Goal: Task Accomplishment & Management: Complete application form

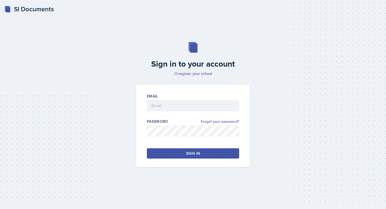
click at [165, 112] on div at bounding box center [193, 113] width 92 height 5
click at [164, 105] on input "email" at bounding box center [193, 105] width 92 height 11
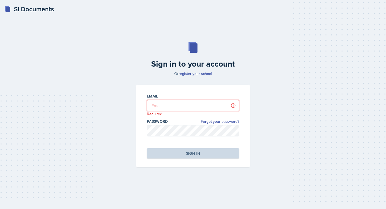
type input "[EMAIL_ADDRESS][PERSON_NAME][DOMAIN_NAME]"
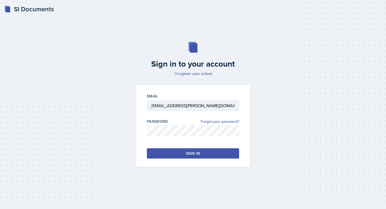
click at [173, 157] on button "Sign in" at bounding box center [193, 153] width 92 height 10
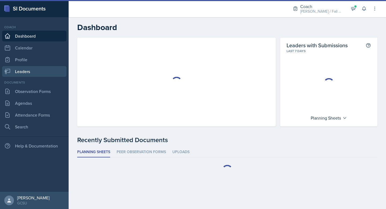
click at [28, 73] on link "Leaders" at bounding box center [34, 71] width 64 height 11
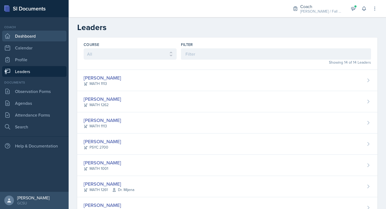
click at [34, 38] on link "Dashboard" at bounding box center [34, 36] width 64 height 11
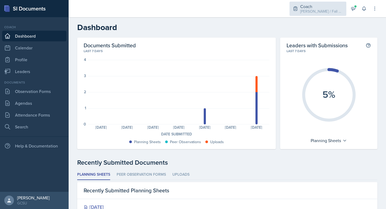
click at [320, 10] on div "[PERSON_NAME] / Fall 2025" at bounding box center [321, 12] width 43 height 6
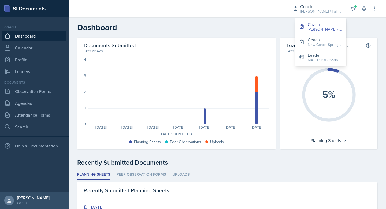
click at [254, 25] on h2 "Dashboard" at bounding box center [227, 28] width 300 height 10
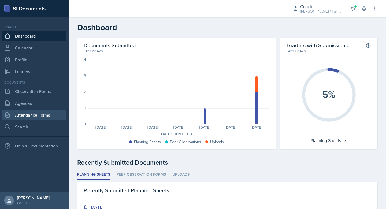
click at [32, 115] on link "Attendance Forms" at bounding box center [34, 114] width 64 height 11
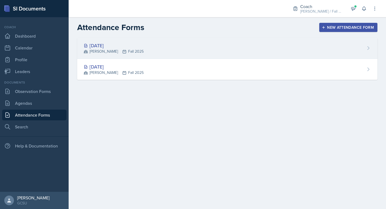
click at [115, 46] on div "[DATE]" at bounding box center [114, 45] width 60 height 7
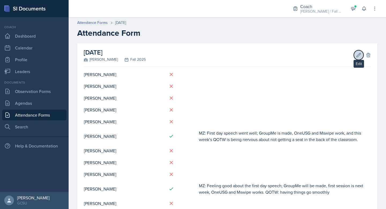
click at [329, 54] on icon at bounding box center [358, 54] width 5 height 5
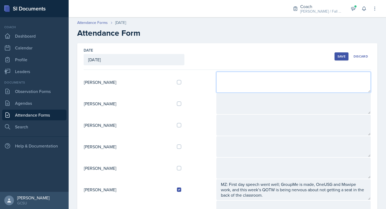
click at [249, 87] on textarea at bounding box center [293, 82] width 154 height 21
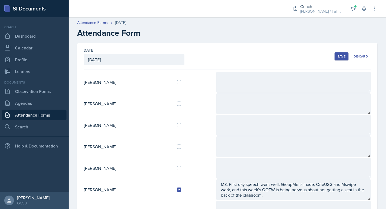
click at [188, 80] on div at bounding box center [194, 82] width 35 height 4
click at [181, 83] on input "checkbox" at bounding box center [179, 82] width 4 height 4
checkbox input "true"
click at [255, 67] on div "Date [DATE] [DATE] 27 28 29 30 31 1 2 3 4 5 6 7 8 9 10 11 12 13 14 15 16 17 18 …" at bounding box center [227, 56] width 287 height 27
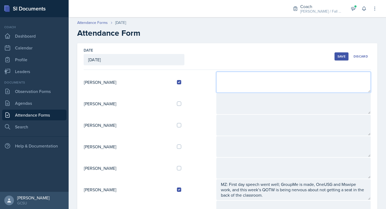
click at [246, 79] on textarea at bounding box center [293, 82] width 154 height 21
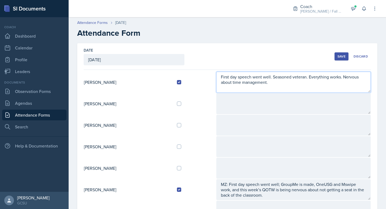
type textarea "First day speech went well. Seasoned veteran. Everything works. Nervous about t…"
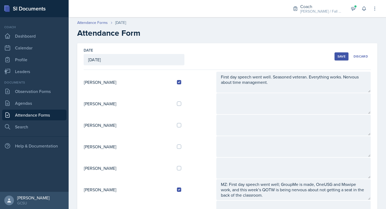
click at [268, 31] on h2 "Attendance Form" at bounding box center [227, 33] width 300 height 10
click at [235, 71] on div "Date [DATE] [DATE] 27 28 29 30 31 1 2 3 4 5 6 7 8 9 10 11 12 13 14 15 16 17 18 …" at bounding box center [227, 209] width 300 height 333
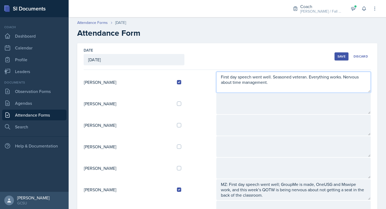
click at [233, 80] on textarea "First day speech went well. Seasoned veteran. Everything works. Nervous about t…" at bounding box center [293, 82] width 154 height 21
click at [280, 83] on textarea "First day speech went well. Seasoned veteran. Everything works. Nervous about t…" at bounding box center [293, 82] width 154 height 21
click at [281, 87] on textarea "First day speech went well. Seasoned veteran. Everything works. Nervous about t…" at bounding box center [293, 82] width 154 height 21
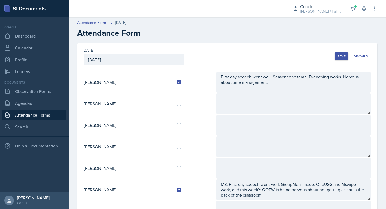
click at [197, 79] on td at bounding box center [194, 81] width 43 height 21
click at [122, 84] on td "[PERSON_NAME]" at bounding box center [128, 81] width 89 height 21
click at [94, 81] on td "[PERSON_NAME]" at bounding box center [128, 81] width 89 height 21
click at [85, 83] on td "[PERSON_NAME]" at bounding box center [128, 81] width 89 height 21
click at [112, 83] on td "[PERSON_NAME]" at bounding box center [128, 81] width 89 height 21
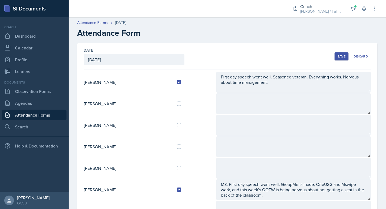
drag, startPoint x: 110, startPoint y: 83, endPoint x: 83, endPoint y: 83, distance: 27.1
click at [83, 83] on div "Date [DATE] [DATE] 27 28 29 30 31 1 2 3 4 5 6 7 8 9 10 11 12 13 14 15 16 17 18 …" at bounding box center [227, 209] width 300 height 333
click at [232, 16] on div at bounding box center [176, 8] width 206 height 17
click at [329, 55] on div "Save" at bounding box center [341, 56] width 8 height 4
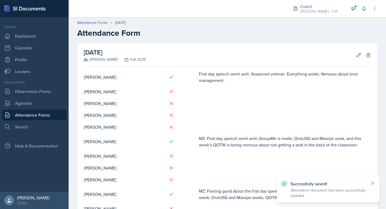
click at [159, 31] on h2 "Attendance Form" at bounding box center [227, 33] width 300 height 10
click at [98, 5] on div at bounding box center [176, 8] width 206 height 17
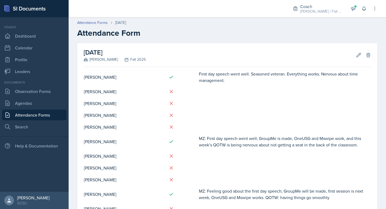
click at [218, 84] on td "First day speech went well. Seasoned veteran. Everything works. Nervous about t…" at bounding box center [285, 76] width 172 height 17
click at [228, 80] on td "First day speech went well. Seasoned veteran. Everything works. Nervous about t…" at bounding box center [285, 76] width 172 height 17
drag, startPoint x: 199, startPoint y: 75, endPoint x: 229, endPoint y: 82, distance: 30.8
click at [229, 82] on td "First day speech went well. Seasoned veteran. Everything works. Nervous about t…" at bounding box center [285, 76] width 172 height 17
click at [226, 78] on td "First day speech went well. Seasoned veteran. Everything works. Nervous about t…" at bounding box center [285, 76] width 172 height 17
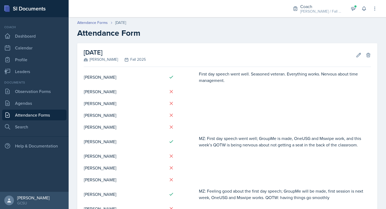
drag, startPoint x: 226, startPoint y: 81, endPoint x: 196, endPoint y: 76, distance: 31.0
click at [196, 76] on tr "[PERSON_NAME] First day speech went well. Seasoned veteran. Everything works. N…" at bounding box center [227, 76] width 287 height 17
click at [173, 77] on icon at bounding box center [171, 76] width 5 height 5
click at [199, 73] on td "First day speech went well. Seasoned veteran. Everything works. Nervous about t…" at bounding box center [285, 76] width 172 height 17
click at [216, 77] on td "First day speech went well. Seasoned veteran. Everything works. Nervous about t…" at bounding box center [285, 76] width 172 height 17
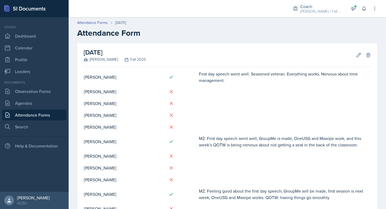
drag, startPoint x: 225, startPoint y: 83, endPoint x: 196, endPoint y: 76, distance: 30.7
click at [196, 76] on tr "[PERSON_NAME] First day speech went well. Seasoned veteran. Everything works. N…" at bounding box center [227, 76] width 287 height 17
click at [146, 22] on div "Attendance Forms [DATE]" at bounding box center [227, 23] width 300 height 6
drag, startPoint x: 146, startPoint y: 32, endPoint x: 122, endPoint y: 34, distance: 24.2
click at [122, 34] on h2 "Attendance Form" at bounding box center [227, 33] width 300 height 10
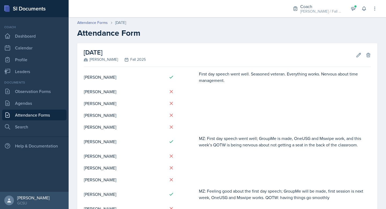
click at [153, 39] on header "Attendance Forms [DATE] Attendance Form" at bounding box center [227, 28] width 317 height 29
click at [127, 36] on h2 "Attendance Form" at bounding box center [227, 33] width 300 height 10
click at [118, 34] on h2 "Attendance Form" at bounding box center [227, 33] width 300 height 10
click at [117, 34] on h2 "Attendance Form" at bounding box center [227, 33] width 300 height 10
click at [115, 34] on h2 "Attendance Form" at bounding box center [227, 33] width 300 height 10
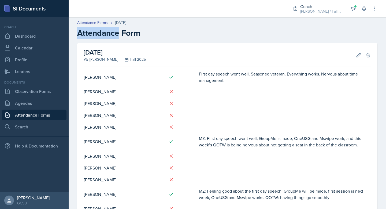
click at [115, 34] on h2 "Attendance Form" at bounding box center [227, 33] width 300 height 10
click at [141, 34] on h2 "Attendance Form" at bounding box center [227, 33] width 300 height 10
click at [142, 34] on h2 "Attendance Form" at bounding box center [227, 33] width 300 height 10
click at [118, 33] on h2 "Attendance Form" at bounding box center [227, 33] width 300 height 10
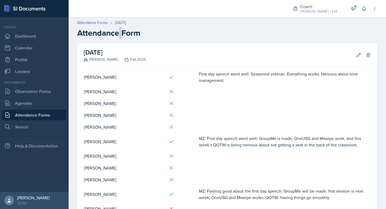
click at [118, 33] on h2 "Attendance Form" at bounding box center [227, 33] width 300 height 10
click at [114, 36] on h2 "Attendance Form" at bounding box center [227, 33] width 300 height 10
click at [150, 36] on h2 "Attendance Form" at bounding box center [227, 33] width 300 height 10
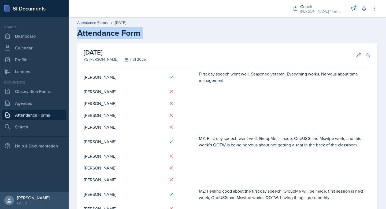
drag, startPoint x: 139, startPoint y: 34, endPoint x: 82, endPoint y: 33, distance: 56.8
click at [82, 33] on h2 "Attendance Form" at bounding box center [227, 33] width 300 height 10
click at [91, 31] on h2 "Attendance Form" at bounding box center [227, 33] width 300 height 10
click at [210, 76] on td "First day speech went well. Seasoned veteran. Everything works. Nervous about t…" at bounding box center [285, 76] width 172 height 17
click at [214, 81] on td "First day speech went well. Seasoned veteran. Everything works. Nervous about t…" at bounding box center [285, 76] width 172 height 17
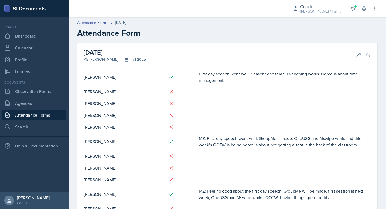
click at [214, 81] on td "First day speech went well. Seasoned veteran. Everything works. Nervous about t…" at bounding box center [285, 76] width 172 height 17
click at [151, 38] on header "Attendance Forms [DATE] Attendance Form" at bounding box center [227, 28] width 317 height 29
click at [192, 72] on td at bounding box center [181, 76] width 34 height 17
click at [204, 79] on td "First day speech went well. Seasoned veteran. Everything works. Nervous about t…" at bounding box center [285, 76] width 172 height 17
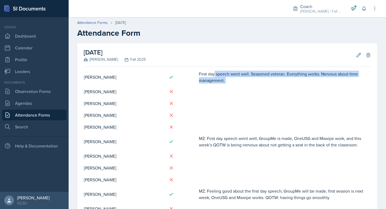
click at [204, 79] on td "First day speech went well. Seasoned veteran. Everything works. Nervous about t…" at bounding box center [285, 76] width 172 height 17
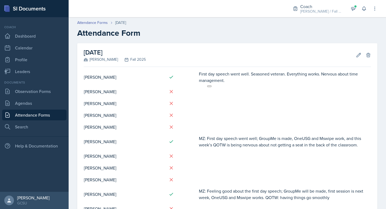
click at [222, 78] on td "First day speech went well. Seasoned veteran. Everything works. Nervous about t…" at bounding box center [285, 76] width 172 height 17
click at [210, 29] on h2 "Attendance Form" at bounding box center [227, 33] width 300 height 10
drag, startPoint x: 142, startPoint y: 35, endPoint x: 75, endPoint y: 37, distance: 67.0
click at [75, 37] on div "Attendance Forms [DATE] Attendance Form" at bounding box center [227, 29] width 317 height 18
click at [80, 34] on h2 "Attendance Form" at bounding box center [227, 33] width 300 height 10
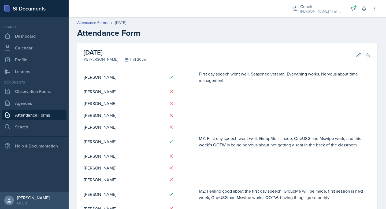
click at [89, 36] on h2 "Attendance Form" at bounding box center [227, 33] width 300 height 10
click at [111, 32] on h2 "Attendance Form" at bounding box center [227, 33] width 300 height 10
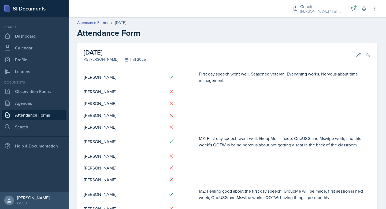
click at [127, 28] on h2 "Attendance Form" at bounding box center [227, 33] width 300 height 10
click at [130, 37] on h2 "Attendance Form" at bounding box center [227, 33] width 300 height 10
click at [155, 37] on h2 "Attendance Form" at bounding box center [227, 33] width 300 height 10
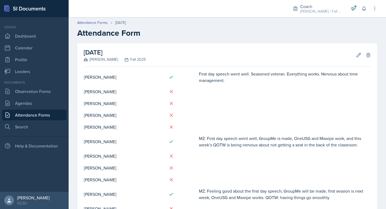
click at [149, 29] on h2 "Attendance Form" at bounding box center [227, 33] width 300 height 10
click at [329, 55] on button "Edit" at bounding box center [359, 55] width 10 height 10
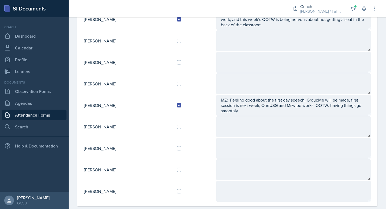
scroll to position [180, 0]
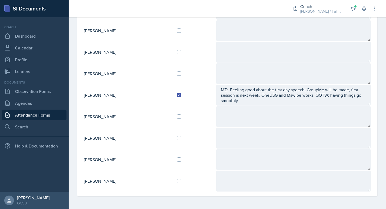
click at [187, 119] on td at bounding box center [194, 116] width 43 height 21
click at [181, 116] on input "checkbox" at bounding box center [179, 116] width 4 height 4
checkbox input "true"
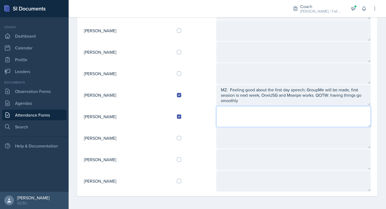
click at [247, 122] on textarea at bounding box center [293, 116] width 154 height 21
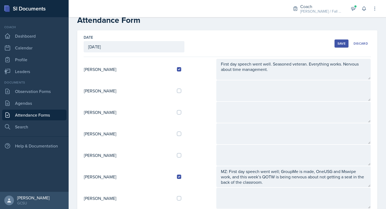
scroll to position [0, 0]
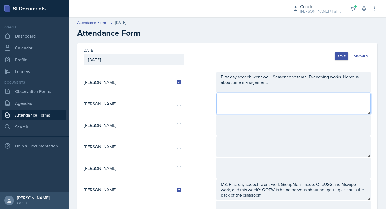
click at [251, 97] on textarea at bounding box center [293, 103] width 154 height 21
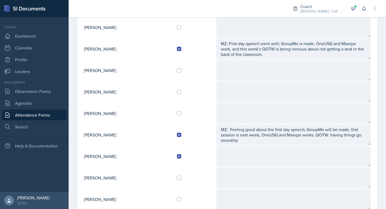
scroll to position [180, 0]
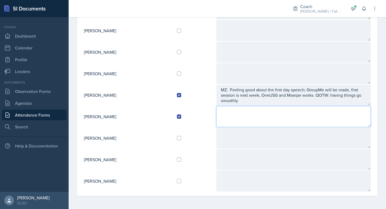
click at [242, 113] on textarea at bounding box center [293, 116] width 154 height 21
click at [230, 111] on textarea "FIrst day went well" at bounding box center [293, 116] width 154 height 21
click at [276, 114] on textarea "First day went well" at bounding box center [293, 116] width 154 height 21
click at [272, 111] on textarea "First day went well!" at bounding box center [293, 116] width 154 height 21
drag, startPoint x: 269, startPoint y: 112, endPoint x: 213, endPoint y: 112, distance: 56.0
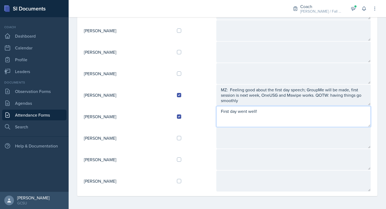
click at [213, 112] on tr "[PERSON_NAME] First day went well!" at bounding box center [227, 116] width 287 height 21
click at [299, 121] on textarea "First day went well!" at bounding box center [293, 116] width 154 height 21
click at [329, 112] on textarea "First day went well! Generally slaying. I like him." at bounding box center [293, 116] width 154 height 21
type textarea "First day went well! Generally slaying. I like him. I"
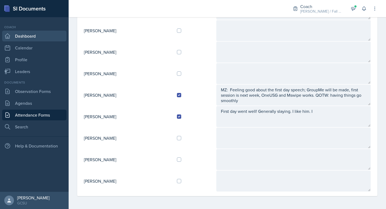
click at [35, 38] on link "Dashboard" at bounding box center [34, 36] width 64 height 11
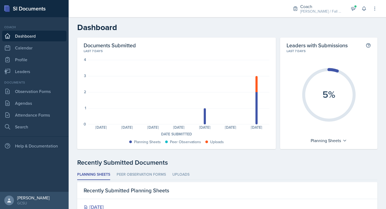
scroll to position [79, 0]
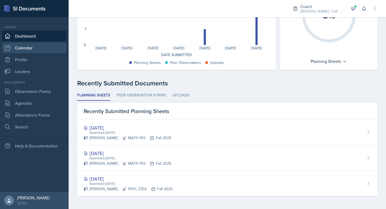
click at [32, 48] on link "Calendar" at bounding box center [34, 47] width 64 height 11
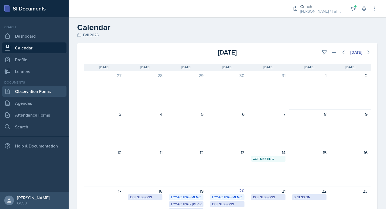
click at [41, 93] on link "Observation Forms" at bounding box center [34, 91] width 64 height 11
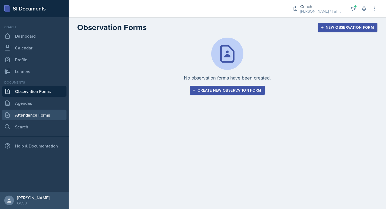
click at [43, 119] on link "Attendance Forms" at bounding box center [34, 114] width 64 height 11
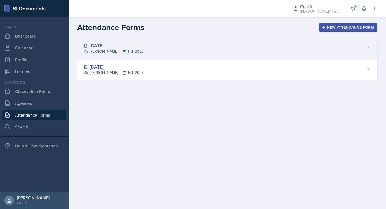
click at [108, 45] on div "[DATE]" at bounding box center [114, 45] width 60 height 7
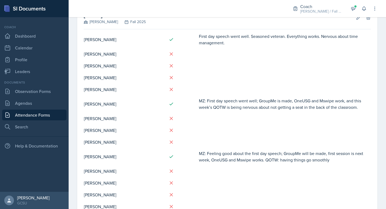
scroll to position [37, 0]
click at [329, 19] on icon at bounding box center [359, 18] width 4 height 4
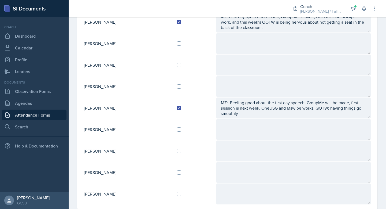
scroll to position [180, 0]
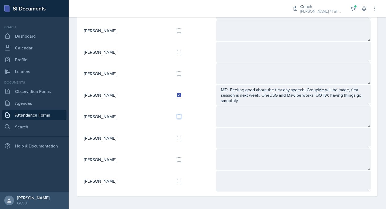
click at [181, 114] on input "checkbox" at bounding box center [179, 116] width 4 height 4
checkbox input "true"
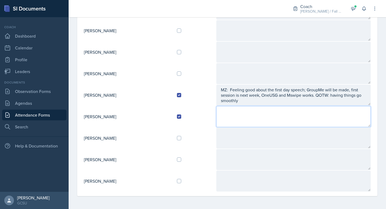
click at [246, 116] on textarea at bounding box center [293, 116] width 154 height 21
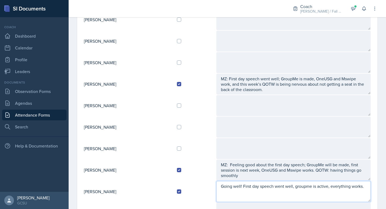
scroll to position [0, 0]
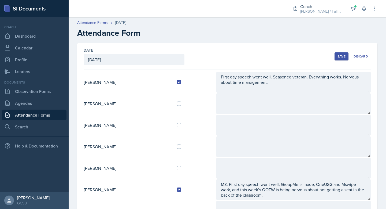
type textarea "Going well! First day speech went well, groupme is active, everything works."
click at [329, 57] on div "Save" at bounding box center [341, 56] width 8 height 4
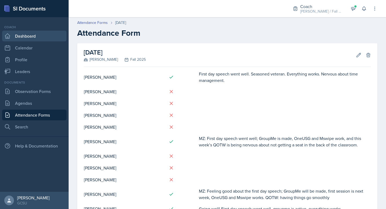
click at [28, 36] on link "Dashboard" at bounding box center [34, 36] width 64 height 11
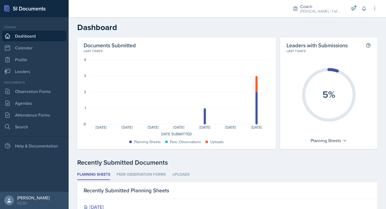
scroll to position [79, 0]
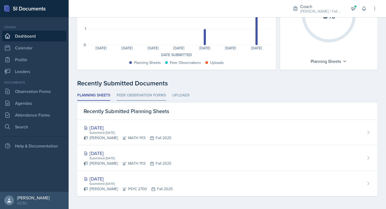
click at [135, 96] on li "Peer Observation Forms" at bounding box center [141, 95] width 49 height 10
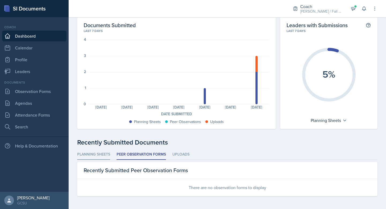
click at [97, 154] on li "Planning Sheets" at bounding box center [93, 154] width 33 height 10
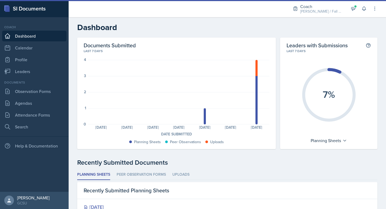
scroll to position [105, 0]
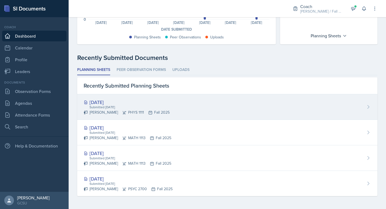
click at [145, 114] on div "Nickolas Stephens PHYS 1111 Fall 2025" at bounding box center [127, 112] width 86 height 6
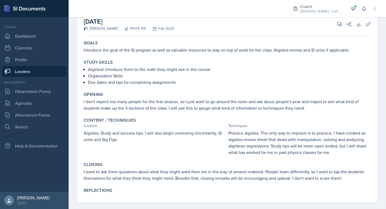
scroll to position [35, 0]
click at [143, 52] on p "Introduce the goal of the SI program as well as valuable resources to stay on t…" at bounding box center [227, 50] width 287 height 6
click at [143, 62] on div "Study Skills" at bounding box center [227, 62] width 287 height 5
click at [100, 43] on div "Goals" at bounding box center [227, 42] width 287 height 5
click at [84, 50] on p "Introduce the goal of the SI program as well as valuable resources to stay on t…" at bounding box center [227, 50] width 287 height 6
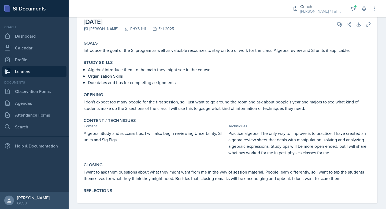
click at [132, 58] on div "Study Skills Algebra! introduce them to the math they might see in the course O…" at bounding box center [227, 73] width 292 height 30
click at [105, 51] on p "Introduce the goal of the SI program as well as valuable resources to stay on t…" at bounding box center [227, 50] width 287 height 6
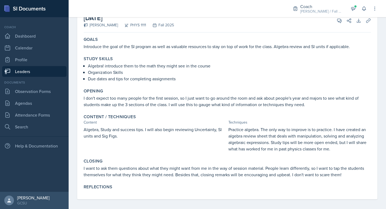
scroll to position [42, 0]
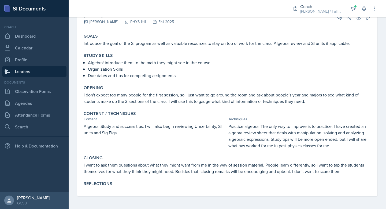
click at [128, 77] on p "Due dates and tips for completing assignments" at bounding box center [229, 75] width 283 height 6
click at [127, 100] on p "I don't expect too many people for the first session, so I just want to go arou…" at bounding box center [227, 97] width 287 height 13
click at [130, 132] on p "Algebra, Study and success tips. I will also begin reviewing Uncertainty, SI un…" at bounding box center [155, 129] width 143 height 13
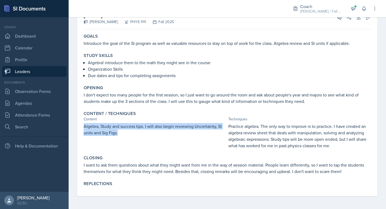
drag, startPoint x: 123, startPoint y: 130, endPoint x: 83, endPoint y: 127, distance: 39.8
click at [83, 127] on div "Content / Techniques Content Techniques Algebra, Study and success tips. I will…" at bounding box center [227, 130] width 292 height 42
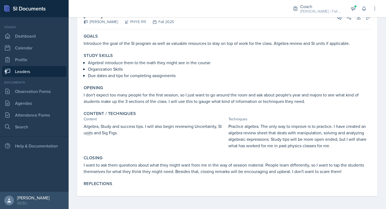
click at [124, 132] on p "Algebra, Study and success tips. I will also begin reviewing Uncertainty, SI un…" at bounding box center [155, 129] width 143 height 13
click at [258, 129] on p "Practice algebra. The only way to improve is to practice. I have created an alg…" at bounding box center [299, 136] width 143 height 26
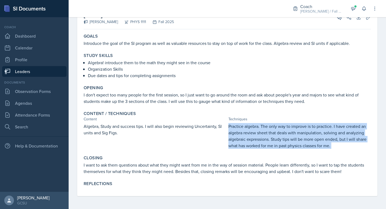
drag, startPoint x: 228, startPoint y: 127, endPoint x: 348, endPoint y: 154, distance: 122.7
click at [349, 154] on div "Goals Introduce the goal of the SI program as well as valuable resources to sta…" at bounding box center [227, 113] width 287 height 164
click at [332, 146] on p "Practice algebra. The only way to improve is to practice. I have created an alg…" at bounding box center [299, 136] width 143 height 26
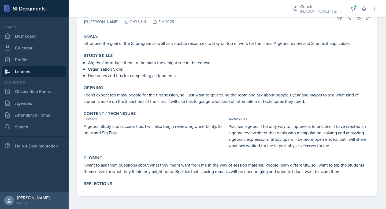
click at [234, 125] on p "Practice algebra. The only way to improve is to practice. I have created an alg…" at bounding box center [299, 136] width 143 height 26
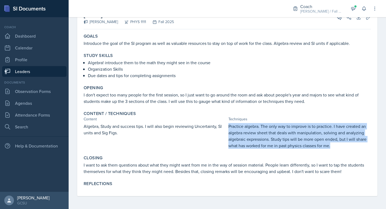
drag, startPoint x: 229, startPoint y: 126, endPoint x: 355, endPoint y: 143, distance: 127.6
click at [357, 143] on p "Practice algebra. The only way to improve is to practice. I have created an alg…" at bounding box center [299, 136] width 143 height 26
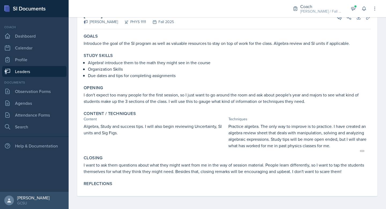
click at [307, 142] on p "Practice algebra. The only way to improve is to practice. I have created an alg…" at bounding box center [299, 136] width 143 height 26
click at [332, 143] on p "Practice algebra. The only way to improve is to practice. I have created an alg…" at bounding box center [299, 136] width 143 height 26
click at [277, 124] on p "Practice algebra. The only way to improve is to practice. I have created an alg…" at bounding box center [299, 136] width 143 height 26
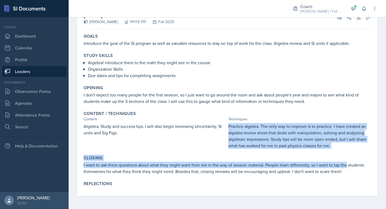
drag, startPoint x: 228, startPoint y: 125, endPoint x: 346, endPoint y: 167, distance: 124.9
click at [346, 167] on div "Goals Introduce the goal of the SI program as well as valuable resources to sta…" at bounding box center [227, 113] width 287 height 164
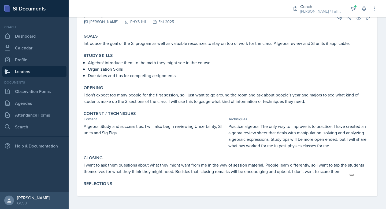
click at [335, 150] on div "Content / Techniques Content Techniques Algebra, Study and success tips. I will…" at bounding box center [227, 130] width 292 height 42
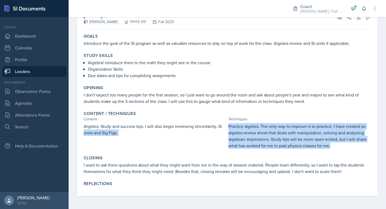
drag, startPoint x: 335, startPoint y: 147, endPoint x: 226, endPoint y: 127, distance: 111.0
click at [226, 127] on div "Algebra, Study and success tips. I will also begin reviewing Uncertainty, SI un…" at bounding box center [227, 136] width 287 height 26
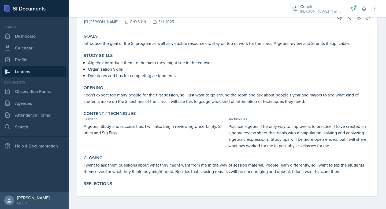
click at [229, 127] on p "Practice algebra. The only way to improve is to practice. I have created an alg…" at bounding box center [299, 136] width 143 height 26
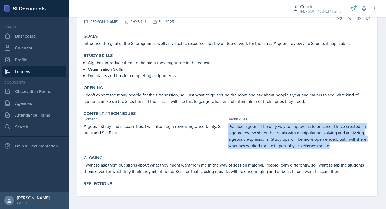
drag, startPoint x: 229, startPoint y: 126, endPoint x: 332, endPoint y: 146, distance: 104.3
click at [332, 146] on p "Practice algebra. The only way to improve is to practice. I have created an alg…" at bounding box center [299, 136] width 143 height 26
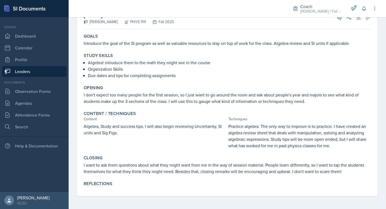
click at [270, 148] on p "Practice algebra. The only way to improve is to practice. I have created an alg…" at bounding box center [299, 136] width 143 height 26
click at [238, 129] on p "Practice algebra. The only way to improve is to practice. I have created an alg…" at bounding box center [299, 136] width 143 height 26
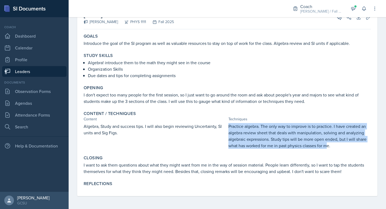
drag, startPoint x: 229, startPoint y: 127, endPoint x: 326, endPoint y: 147, distance: 99.0
click at [326, 147] on p "Practice algebra. The only way to improve is to practice. I have created an alg…" at bounding box center [299, 136] width 143 height 26
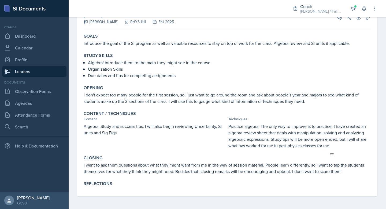
drag, startPoint x: 12, startPoint y: 3, endPoint x: 344, endPoint y: 152, distance: 363.6
click at [344, 152] on div "Goals Introduce the goal of the SI program as well as valuable resources to sta…" at bounding box center [227, 113] width 287 height 164
click at [334, 144] on p "Practice algebra. The only way to improve is to practice. I have created an alg…" at bounding box center [299, 136] width 143 height 26
click at [129, 82] on div "Goals Introduce the goal of the SI program as well as valuable resources to sta…" at bounding box center [227, 113] width 287 height 164
click at [179, 79] on div "Study Skills Algebra! introduce them to the math they might see in the course O…" at bounding box center [227, 66] width 292 height 30
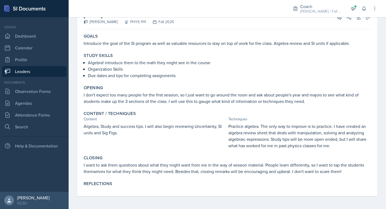
click at [87, 61] on div "Algebra! introduce them to the math they might see in the course Organization S…" at bounding box center [227, 68] width 287 height 19
click at [119, 151] on div "Goals Introduce the goal of the SI program as well as valuable resources to sta…" at bounding box center [227, 113] width 287 height 164
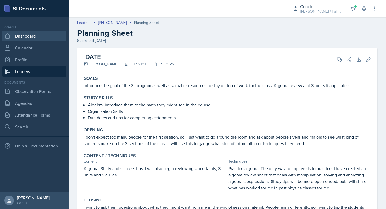
click at [24, 37] on link "Dashboard" at bounding box center [34, 36] width 64 height 11
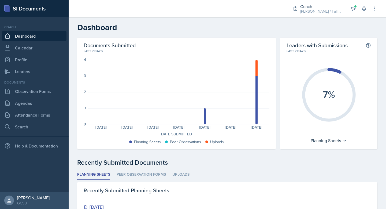
scroll to position [105, 0]
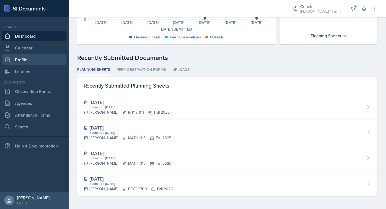
click at [25, 60] on link "Profile" at bounding box center [34, 59] width 64 height 11
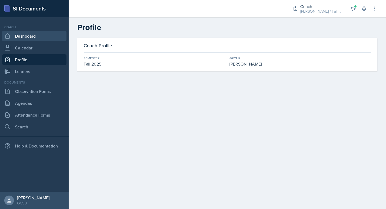
click at [25, 34] on link "Dashboard" at bounding box center [34, 36] width 64 height 11
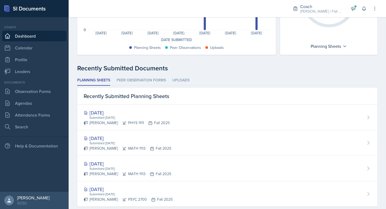
scroll to position [105, 0]
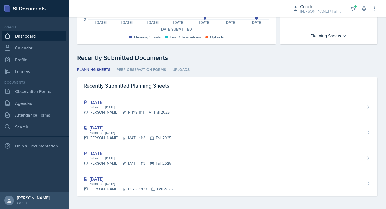
click at [131, 70] on li "Peer Observation Forms" at bounding box center [141, 70] width 49 height 10
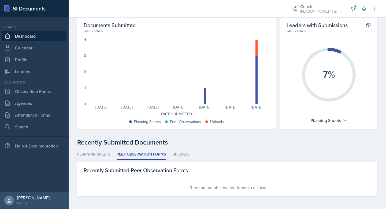
scroll to position [20, 0]
click at [103, 156] on li "Planning Sheets" at bounding box center [93, 154] width 33 height 10
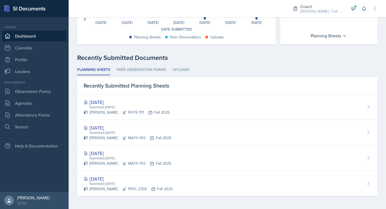
click at [23, 77] on nav "Coach Dashboard Calendar Profile Leaders Documents Observation Forms Agendas At…" at bounding box center [34, 104] width 69 height 174
click at [24, 76] on link "Leaders" at bounding box center [34, 71] width 64 height 11
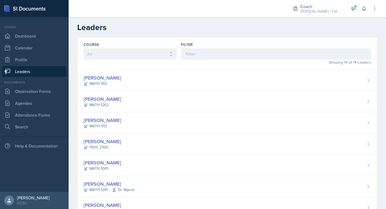
click at [30, 27] on div "Coach" at bounding box center [34, 27] width 64 height 5
click at [33, 38] on link "Dashboard" at bounding box center [34, 36] width 64 height 11
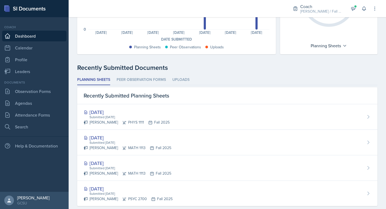
scroll to position [105, 0]
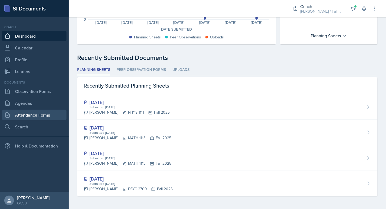
click at [46, 114] on link "Attendance Forms" at bounding box center [34, 114] width 64 height 11
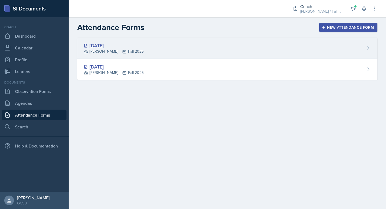
click at [114, 44] on div "[DATE]" at bounding box center [114, 45] width 60 height 7
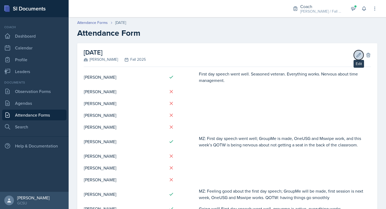
click at [358, 51] on button "Edit" at bounding box center [359, 55] width 10 height 10
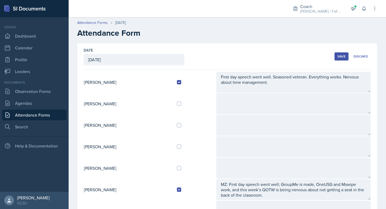
scroll to position [180, 0]
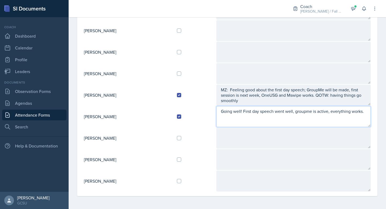
click at [273, 121] on textarea "Going well! First day speech went well, groupme is active, everything works." at bounding box center [293, 116] width 154 height 21
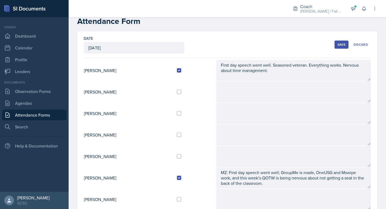
scroll to position [0, 0]
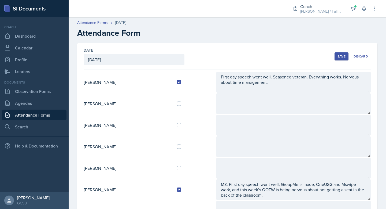
type textarea "Going well! First day speech went well, groupme is active, everything works. Hi…"
click at [340, 57] on div "Save" at bounding box center [341, 56] width 8 height 4
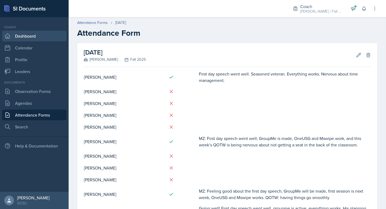
click at [35, 35] on link "Dashboard" at bounding box center [34, 36] width 64 height 11
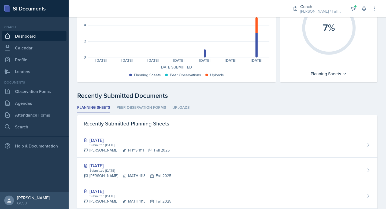
scroll to position [105, 0]
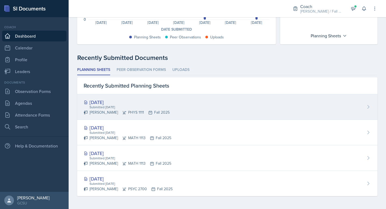
click at [128, 104] on div "[DATE]" at bounding box center [127, 101] width 86 height 7
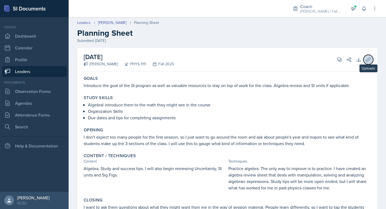
click at [366, 59] on icon at bounding box center [368, 59] width 5 height 5
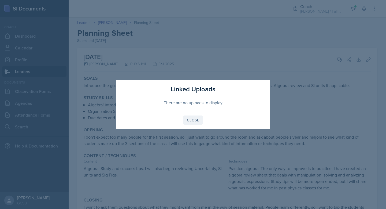
click at [194, 119] on div "Close" at bounding box center [193, 120] width 12 height 4
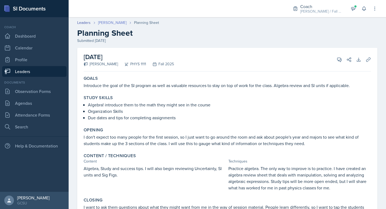
click at [110, 22] on link "[PERSON_NAME]" at bounding box center [112, 23] width 28 height 6
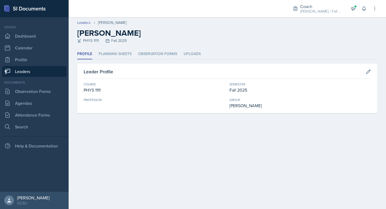
click at [24, 72] on link "Leaders" at bounding box center [34, 71] width 64 height 11
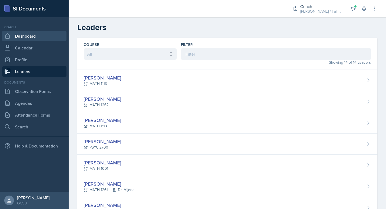
click at [27, 36] on link "Dashboard" at bounding box center [34, 36] width 64 height 11
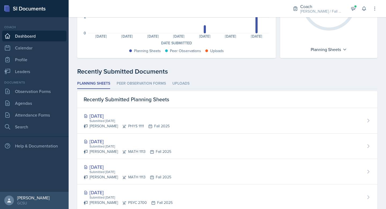
scroll to position [105, 0]
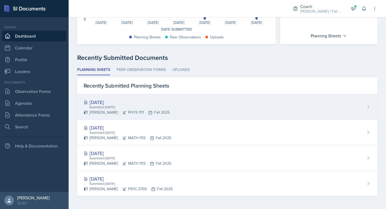
click at [129, 111] on div "Nickolas Stephens PHYS 1111 Fall 2025" at bounding box center [127, 112] width 86 height 6
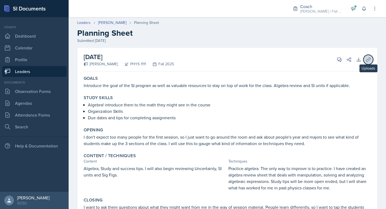
click at [369, 60] on icon at bounding box center [368, 59] width 5 height 5
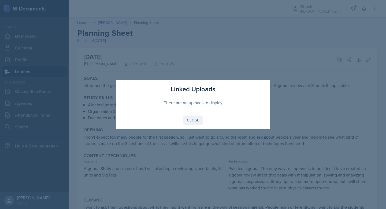
click at [200, 118] on button "Close" at bounding box center [192, 119] width 19 height 9
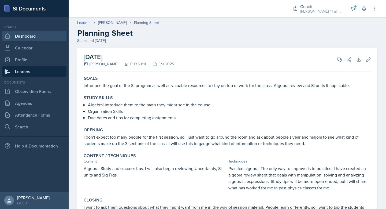
click at [32, 35] on link "Dashboard" at bounding box center [34, 36] width 64 height 11
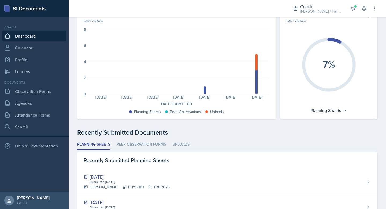
scroll to position [105, 0]
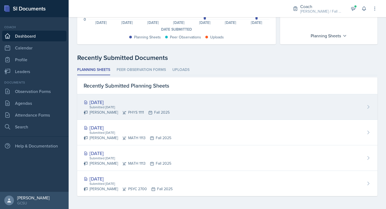
click at [142, 104] on div "[DATE]" at bounding box center [127, 101] width 86 height 7
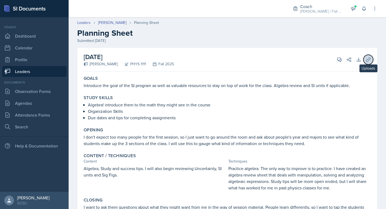
click at [369, 59] on icon at bounding box center [368, 59] width 5 height 5
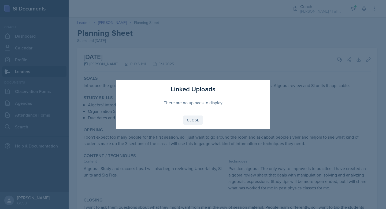
click at [193, 120] on div "Close" at bounding box center [193, 120] width 12 height 4
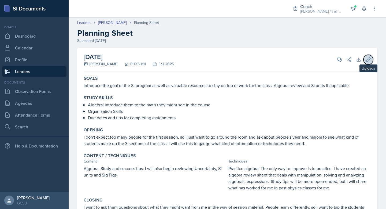
click at [368, 61] on icon at bounding box center [368, 59] width 5 height 5
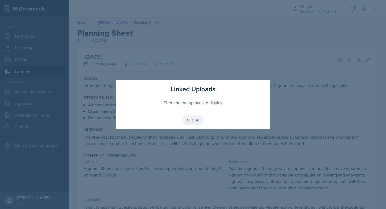
click at [197, 118] on div "Close" at bounding box center [193, 120] width 12 height 4
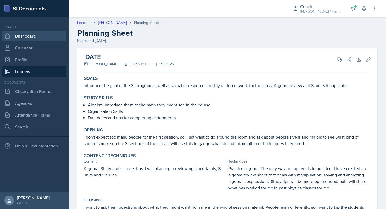
click at [28, 35] on link "Dashboard" at bounding box center [34, 36] width 64 height 11
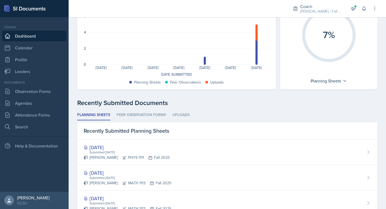
scroll to position [105, 0]
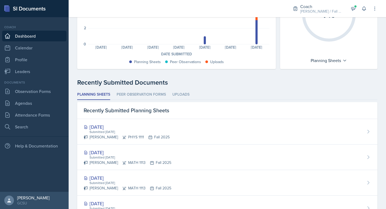
scroll to position [105, 0]
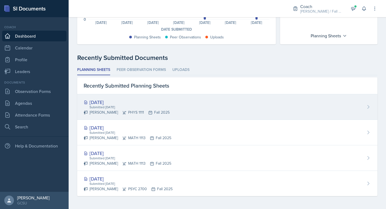
click at [123, 105] on div "Submitted [DATE]" at bounding box center [129, 107] width 81 height 5
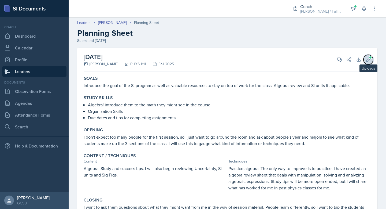
click at [371, 60] on button "Uploads" at bounding box center [368, 60] width 10 height 10
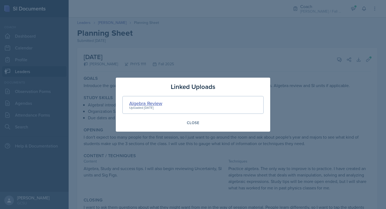
click at [161, 103] on div "Algebra Review" at bounding box center [145, 102] width 33 height 7
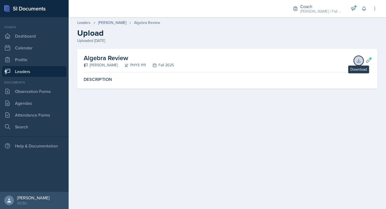
click at [357, 62] on icon at bounding box center [358, 60] width 3 height 3
click at [27, 69] on link "Leaders" at bounding box center [34, 71] width 64 height 11
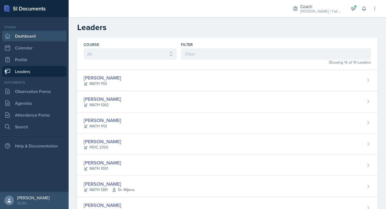
click at [27, 38] on link "Dashboard" at bounding box center [34, 36] width 64 height 11
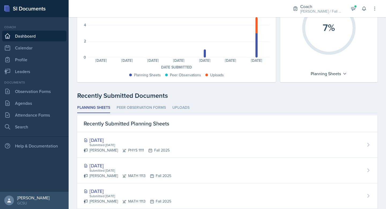
scroll to position [105, 0]
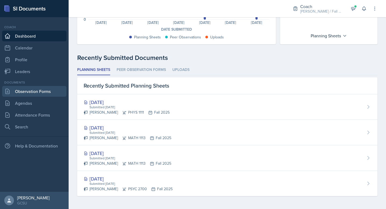
click at [40, 90] on link "Observation Forms" at bounding box center [34, 91] width 64 height 11
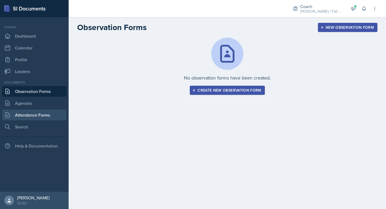
click at [40, 113] on link "Attendance Forms" at bounding box center [34, 114] width 64 height 11
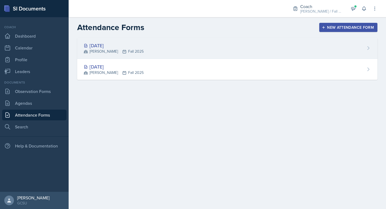
click at [102, 43] on div "[DATE]" at bounding box center [114, 45] width 60 height 7
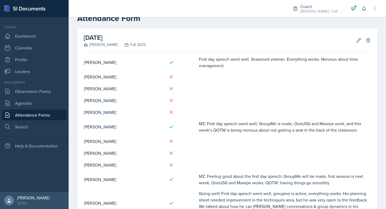
scroll to position [10, 0]
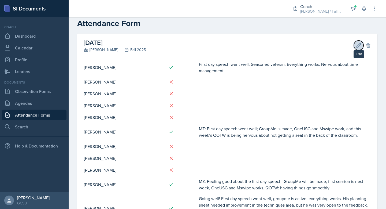
click at [358, 47] on icon at bounding box center [359, 45] width 4 height 4
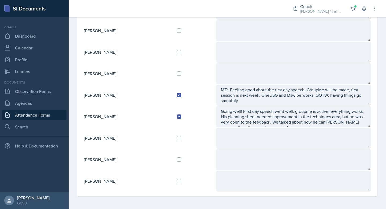
scroll to position [5, 0]
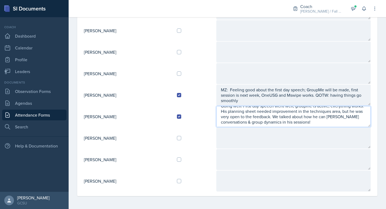
click at [324, 123] on textarea "Going well! First day speech went well, groupme is active, everything works. Hi…" at bounding box center [293, 116] width 154 height 21
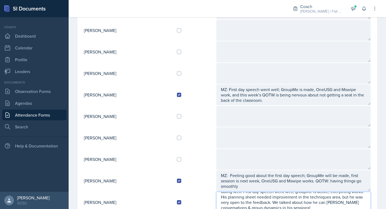
scroll to position [0, 0]
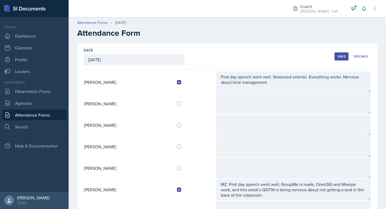
click at [340, 58] on div "Save" at bounding box center [341, 56] width 8 height 4
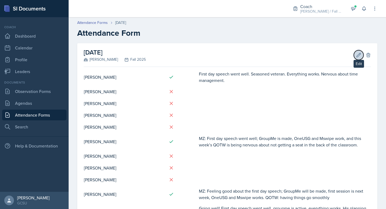
click at [357, 55] on icon at bounding box center [358, 54] width 5 height 5
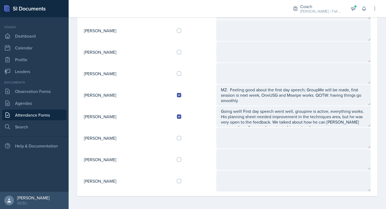
scroll to position [5, 0]
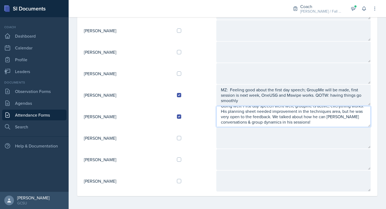
click at [334, 122] on textarea "Going well! First day speech went well, groupme is active, everything works. Hi…" at bounding box center [293, 116] width 154 height 21
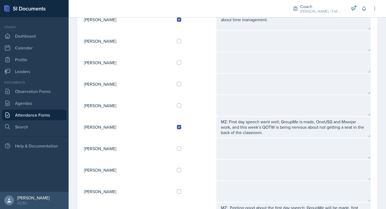
scroll to position [0, 0]
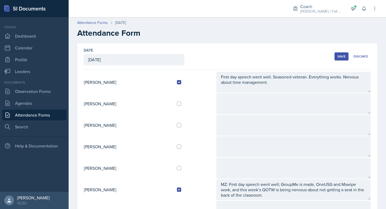
type textarea "Going well! First day speech went well, groupme is active, everything works. Hi…"
click at [343, 57] on div "Save" at bounding box center [341, 56] width 8 height 4
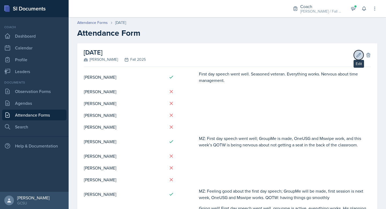
click at [360, 53] on icon at bounding box center [359, 55] width 4 height 4
click at [357, 53] on icon at bounding box center [358, 54] width 5 height 5
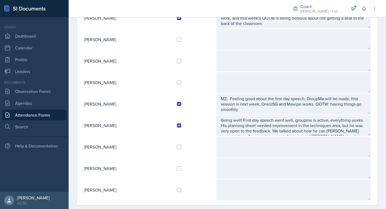
scroll to position [180, 0]
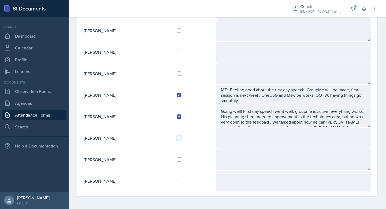
click at [181, 138] on input "checkbox" at bounding box center [179, 138] width 4 height 4
checkbox input "true"
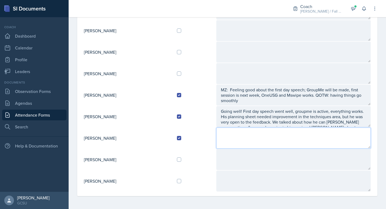
click at [237, 135] on textarea at bounding box center [293, 137] width 154 height 21
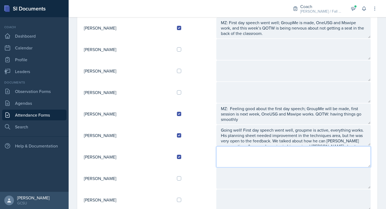
scroll to position [11, 0]
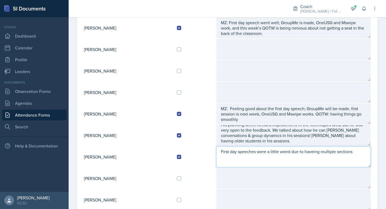
click at [319, 152] on textarea "First day speeches were a little weird due to haveing multiple sections" at bounding box center [293, 156] width 154 height 21
click at [358, 152] on textarea "First day speeches were a little weird due to having multiple sections" at bounding box center [293, 156] width 154 height 21
click at [276, 158] on textarea "First day speeches were a little weird due to having multiple sections & weird …" at bounding box center [293, 156] width 154 height 21
click at [304, 159] on textarea "First day speeches were a little weird due to having multiple sections & weird …" at bounding box center [293, 156] width 154 height 21
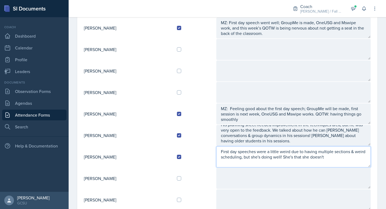
click at [351, 158] on textarea "First day speeches were a little weird due to having multiple sections & weird …" at bounding box center [293, 156] width 154 height 21
click at [310, 157] on textarea "First day speeches were a little weird due to having multiple sections & weird …" at bounding box center [293, 156] width 154 height 21
click at [365, 160] on textarea "First day speeches were a little weird due to having multiple sections & weird …" at bounding box center [293, 156] width 154 height 21
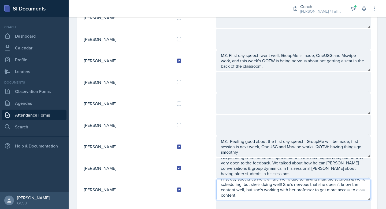
scroll to position [128, 0]
type textarea "First day speeches were a little weird due to having multiple sections & weird …"
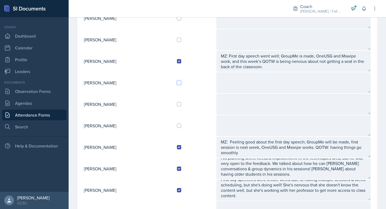
click at [181, 82] on input "checkbox" at bounding box center [179, 82] width 4 height 4
checkbox input "true"
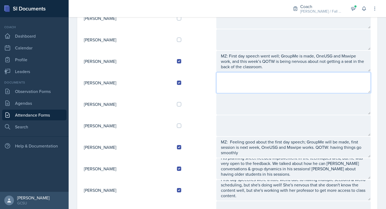
click at [235, 79] on textarea at bounding box center [293, 82] width 154 height 21
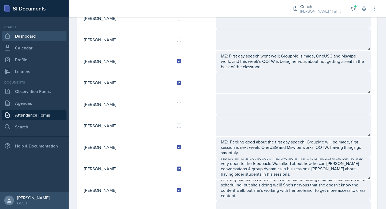
click at [25, 37] on link "Dashboard" at bounding box center [34, 36] width 64 height 11
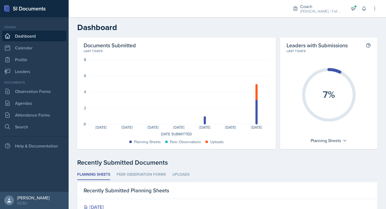
scroll to position [105, 0]
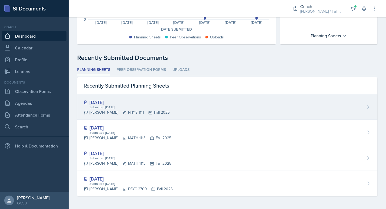
click at [142, 103] on div "[DATE]" at bounding box center [127, 101] width 86 height 7
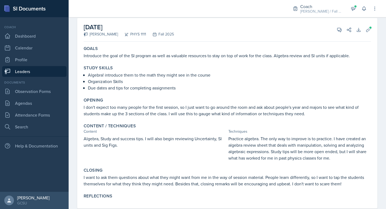
scroll to position [30, 0]
click at [268, 145] on p "Practice algebra. The only way to improve is to practice. I have created an alg…" at bounding box center [299, 148] width 143 height 26
click at [214, 181] on p "I want to ask them questions about what they might want from me in the way of s…" at bounding box center [227, 179] width 287 height 13
click at [259, 156] on p "Practice algebra. The only way to improve is to practice. I have created an alg…" at bounding box center [299, 148] width 143 height 26
click at [324, 6] on div "Coach" at bounding box center [321, 6] width 43 height 6
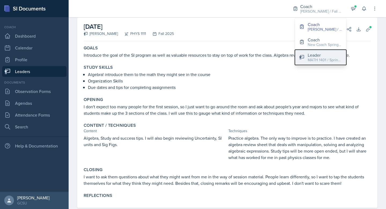
click at [327, 60] on div "MATH 1401 / Spring 2025" at bounding box center [325, 60] width 34 height 6
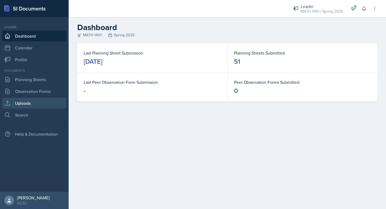
click at [27, 101] on link "Uploads" at bounding box center [34, 103] width 64 height 11
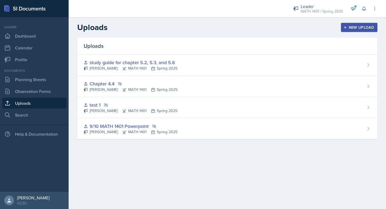
click at [358, 26] on div "New Upload" at bounding box center [359, 27] width 30 height 4
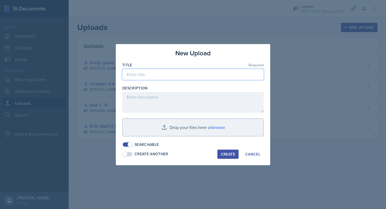
click at [164, 74] on input at bounding box center [193, 74] width 142 height 11
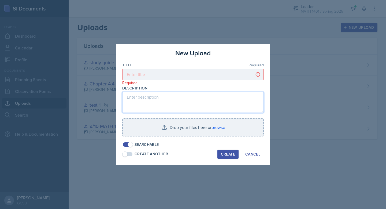
click at [152, 102] on textarea at bounding box center [193, 102] width 142 height 21
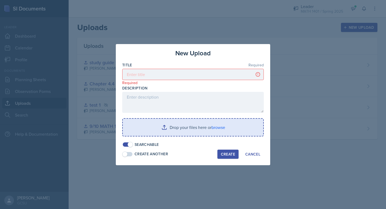
click at [202, 125] on input "file" at bounding box center [193, 126] width 140 height 17
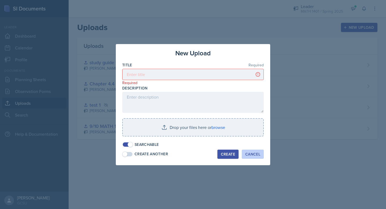
click at [252, 153] on div "Cancel" at bounding box center [252, 154] width 15 height 4
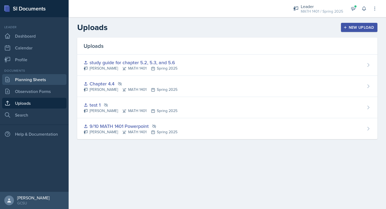
click at [39, 79] on link "Planning Sheets" at bounding box center [34, 79] width 64 height 11
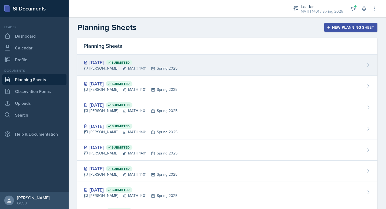
click at [109, 61] on div "Apr 29th, 2025 Submitted" at bounding box center [131, 62] width 94 height 7
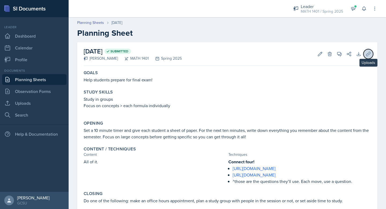
click at [369, 53] on icon at bounding box center [368, 53] width 5 height 5
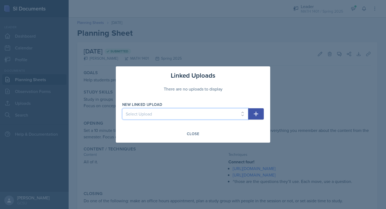
click at [223, 113] on select "Select Upload 9/10 MATH 1401 Powerpoint Chapter 4.4 study guide for chapter 5.2…" at bounding box center [185, 113] width 126 height 11
click at [194, 133] on div "Close" at bounding box center [193, 133] width 12 height 4
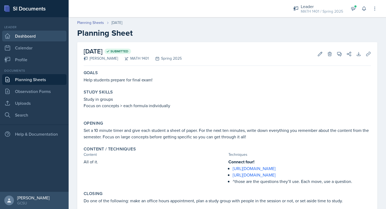
click at [24, 36] on link "Dashboard" at bounding box center [34, 36] width 64 height 11
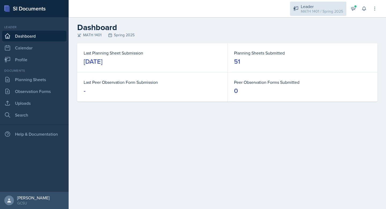
click at [308, 9] on div "MATH 1401 / Spring 2025" at bounding box center [322, 12] width 42 height 6
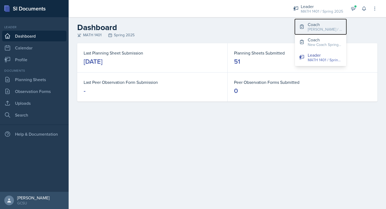
click at [315, 28] on div "[PERSON_NAME] / Fall 2025" at bounding box center [325, 30] width 34 height 6
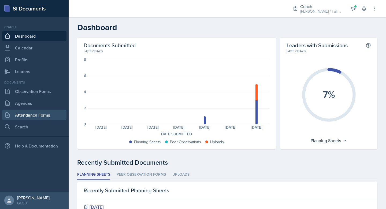
click at [34, 113] on link "Attendance Forms" at bounding box center [34, 114] width 64 height 11
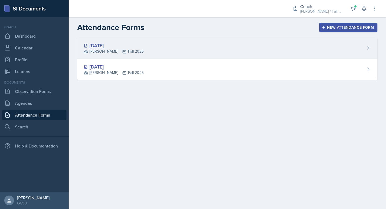
click at [140, 46] on div "[DATE] [PERSON_NAME] Fall 2025" at bounding box center [227, 48] width 300 height 21
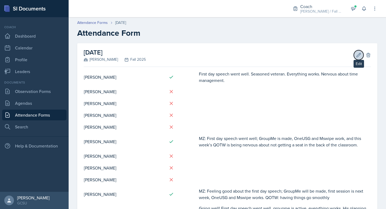
click at [361, 55] on icon at bounding box center [358, 54] width 5 height 5
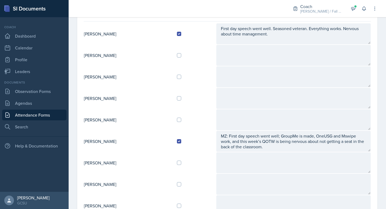
scroll to position [49, 0]
click at [256, 108] on td at bounding box center [293, 118] width 155 height 21
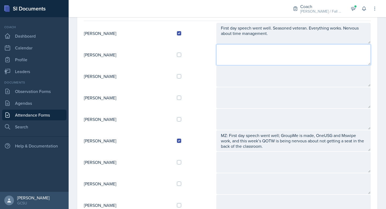
click at [240, 59] on textarea at bounding box center [293, 54] width 154 height 21
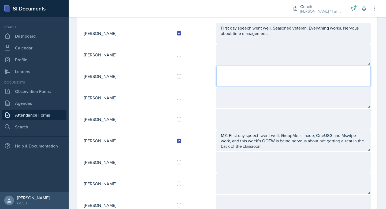
click at [243, 78] on textarea at bounding box center [293, 76] width 154 height 21
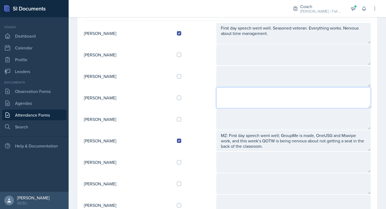
click at [243, 96] on textarea at bounding box center [293, 97] width 154 height 21
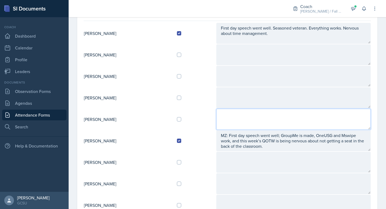
click at [242, 114] on textarea at bounding box center [293, 119] width 154 height 21
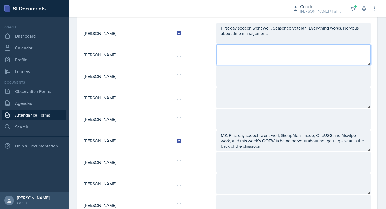
click at [240, 53] on textarea at bounding box center [293, 54] width 154 height 21
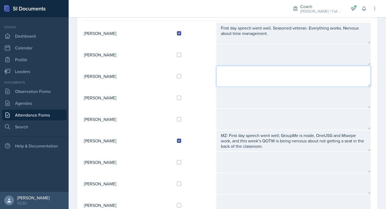
click at [241, 78] on textarea at bounding box center [293, 76] width 154 height 21
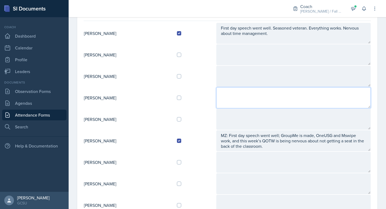
click at [241, 103] on textarea at bounding box center [293, 97] width 154 height 21
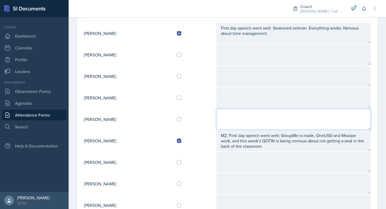
click at [240, 121] on textarea at bounding box center [293, 119] width 154 height 21
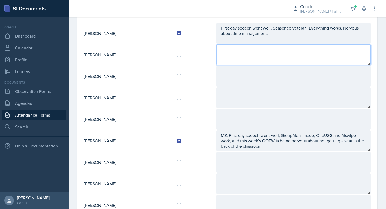
click at [253, 51] on textarea at bounding box center [293, 54] width 154 height 21
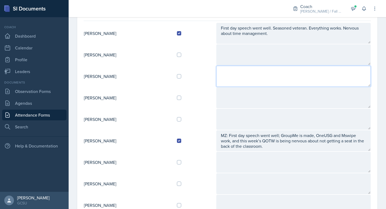
click at [240, 73] on textarea at bounding box center [293, 76] width 154 height 21
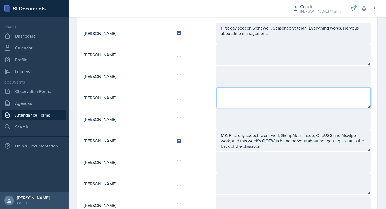
click at [243, 101] on textarea at bounding box center [293, 97] width 154 height 21
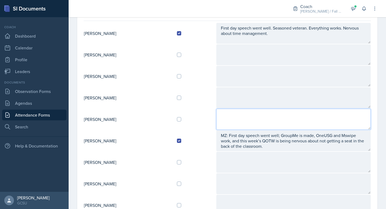
click at [242, 120] on textarea at bounding box center [293, 119] width 154 height 21
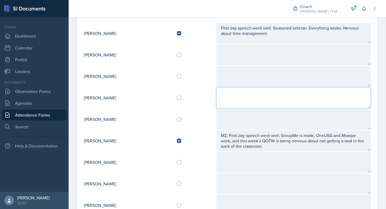
click at [238, 100] on textarea at bounding box center [293, 97] width 154 height 21
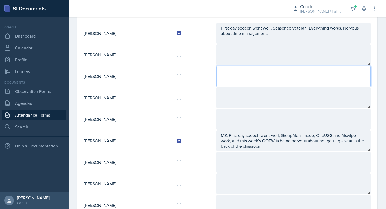
click at [240, 77] on textarea at bounding box center [293, 76] width 154 height 21
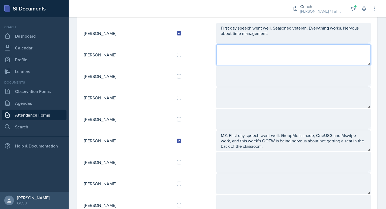
click at [238, 59] on textarea at bounding box center [293, 54] width 154 height 21
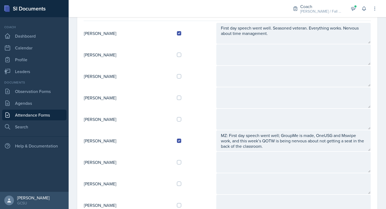
click at [180, 13] on div at bounding box center [176, 8] width 206 height 17
click at [27, 35] on link "Dashboard" at bounding box center [34, 36] width 64 height 11
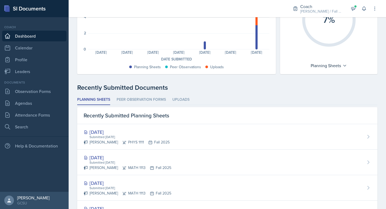
scroll to position [105, 0]
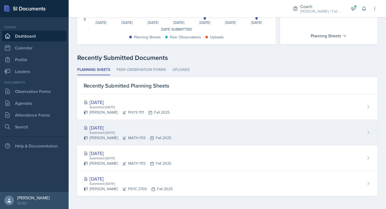
click at [140, 131] on div "Submitted [DATE]" at bounding box center [130, 132] width 82 height 5
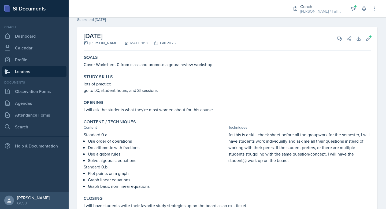
scroll to position [22, 0]
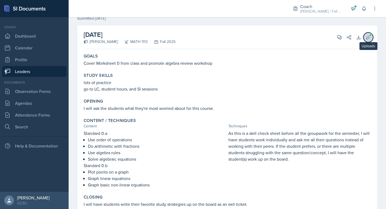
click at [366, 37] on icon at bounding box center [368, 37] width 5 height 5
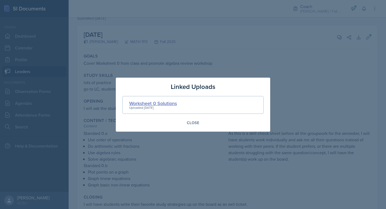
click at [169, 101] on div "Worksheet 0 Solutions" at bounding box center [153, 102] width 48 height 7
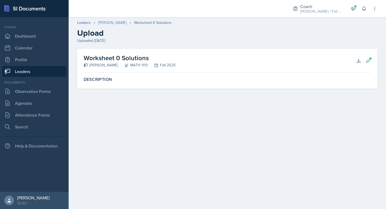
click at [107, 22] on link "[PERSON_NAME]" at bounding box center [112, 23] width 28 height 6
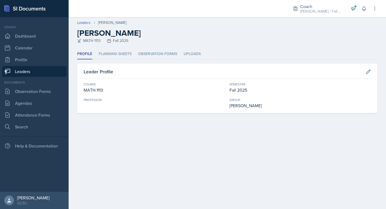
click at [109, 60] on div "Profile Planning Sheets Observation Forms Uploads Profile Planning Sheets Obser…" at bounding box center [227, 81] width 300 height 64
click at [108, 56] on li "Planning Sheets" at bounding box center [115, 54] width 33 height 10
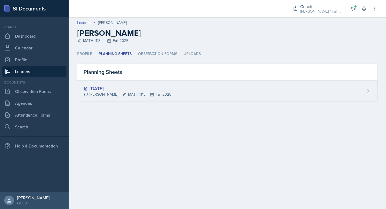
click at [107, 88] on div "[DATE]" at bounding box center [128, 88] width 88 height 7
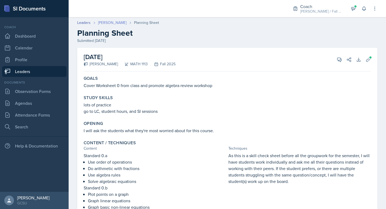
click at [102, 23] on link "[PERSON_NAME]" at bounding box center [112, 23] width 28 height 6
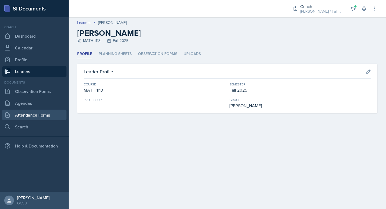
click at [34, 113] on link "Attendance Forms" at bounding box center [34, 114] width 64 height 11
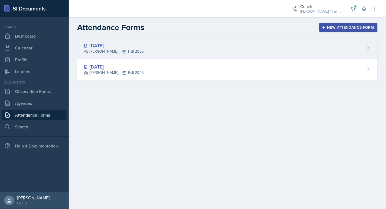
click at [133, 50] on div "[DATE] [PERSON_NAME] Fall 2025" at bounding box center [227, 48] width 300 height 21
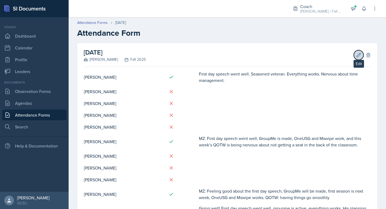
click at [357, 58] on button "Edit" at bounding box center [359, 55] width 10 height 10
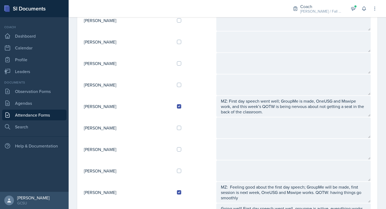
scroll to position [5, 0]
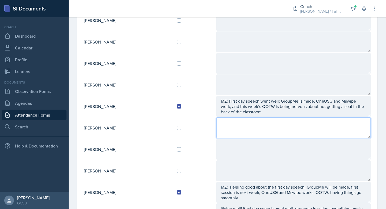
click at [245, 133] on textarea at bounding box center [293, 127] width 154 height 21
click at [311, 129] on textarea "Everything is working and looks great" at bounding box center [293, 127] width 154 height 21
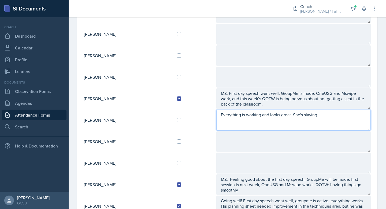
type textarea "Everything is working and looks great. She's slaying."
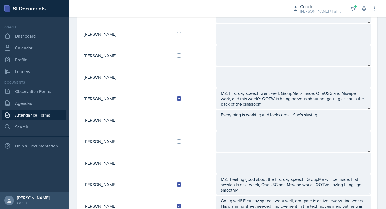
click at [183, 120] on td at bounding box center [194, 119] width 43 height 21
click at [107, 121] on td "[PERSON_NAME]" at bounding box center [128, 119] width 89 height 21
click at [204, 119] on div at bounding box center [194, 120] width 35 height 4
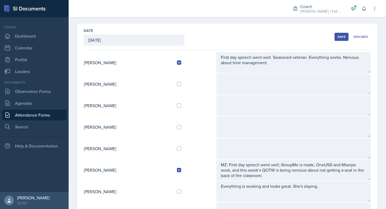
scroll to position [20, 0]
click at [76, 25] on div "Date August 18th, 2025 August 2025 27 28 29 30 31 1 2 3 4 5 6 7 8 9 10 11 12 13…" at bounding box center [227, 196] width 317 height 346
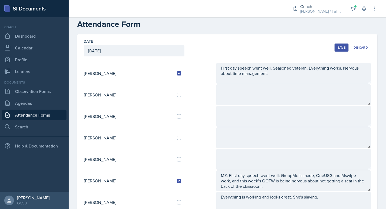
scroll to position [8, 0]
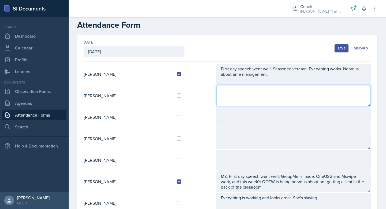
click at [232, 91] on textarea at bounding box center [293, 95] width 154 height 21
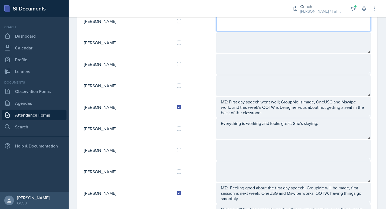
scroll to position [0, 0]
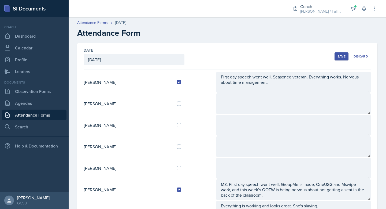
click at [343, 57] on div "Save" at bounding box center [341, 56] width 8 height 4
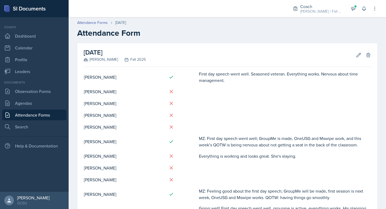
click at [138, 36] on h2 "Attendance Form" at bounding box center [227, 33] width 300 height 10
